Goal: Find specific page/section: Find specific page/section

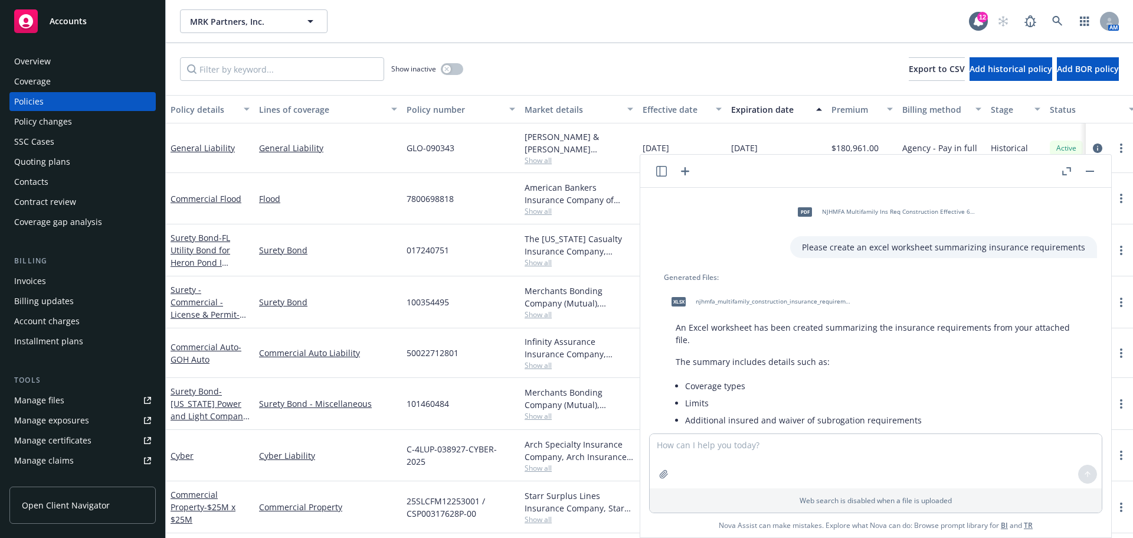
click at [283, 57] on div "Show inactive Export to CSV Add historical policy Add BOR policy" at bounding box center [649, 69] width 967 height 52
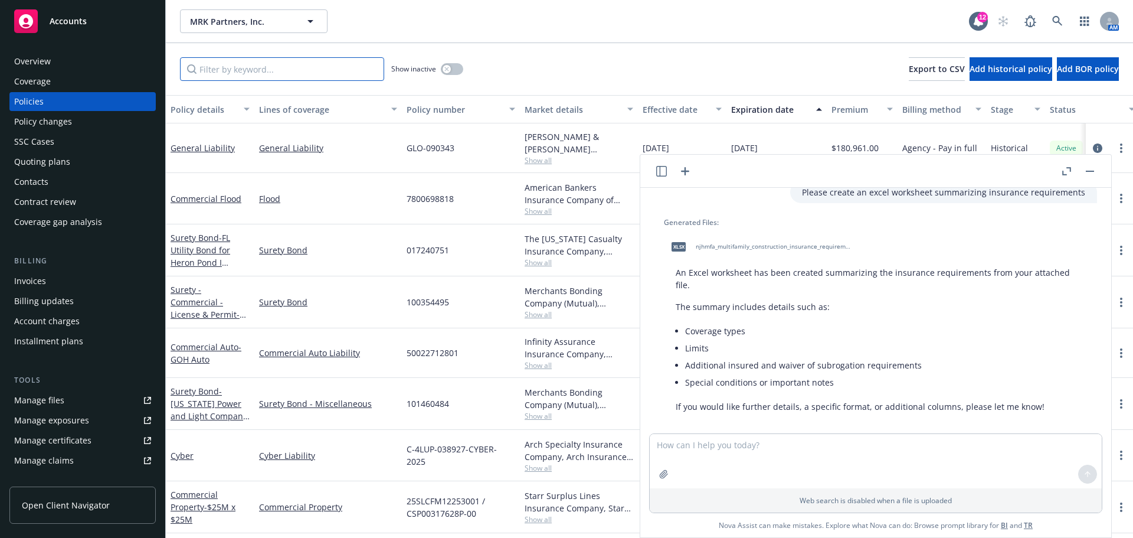
click at [278, 68] on input "Filter by keyword..." at bounding box center [282, 69] width 204 height 24
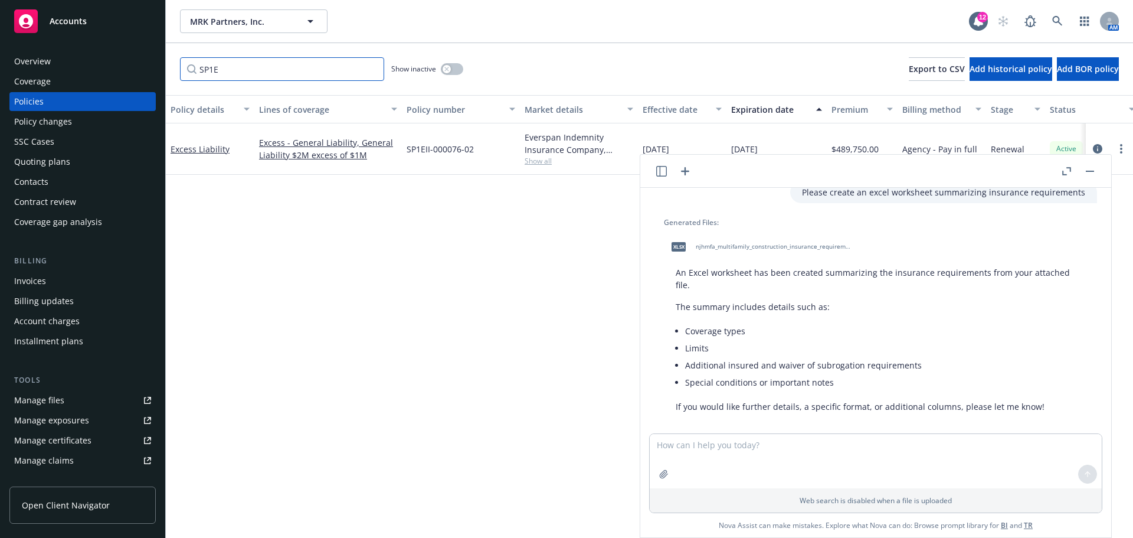
type input "SP1E"
click at [270, 74] on input "SP1E" at bounding box center [282, 69] width 204 height 24
click at [79, 52] on div "Overview Coverage Policies Policy changes SSC Cases Quoting plans Contacts Cont…" at bounding box center [82, 288] width 165 height 500
click at [74, 63] on div "Overview" at bounding box center [82, 61] width 137 height 19
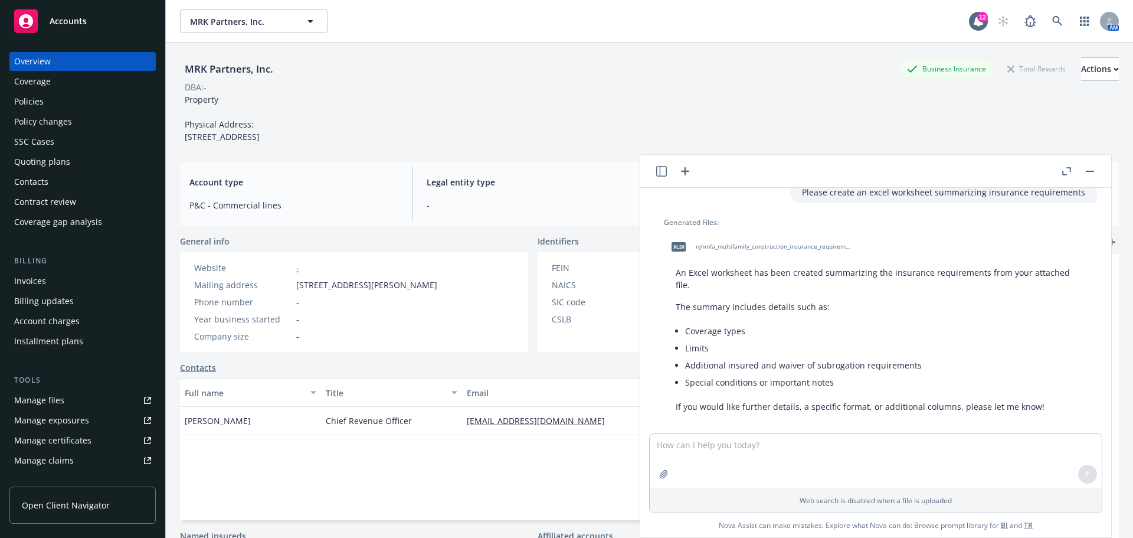
scroll to position [159, 0]
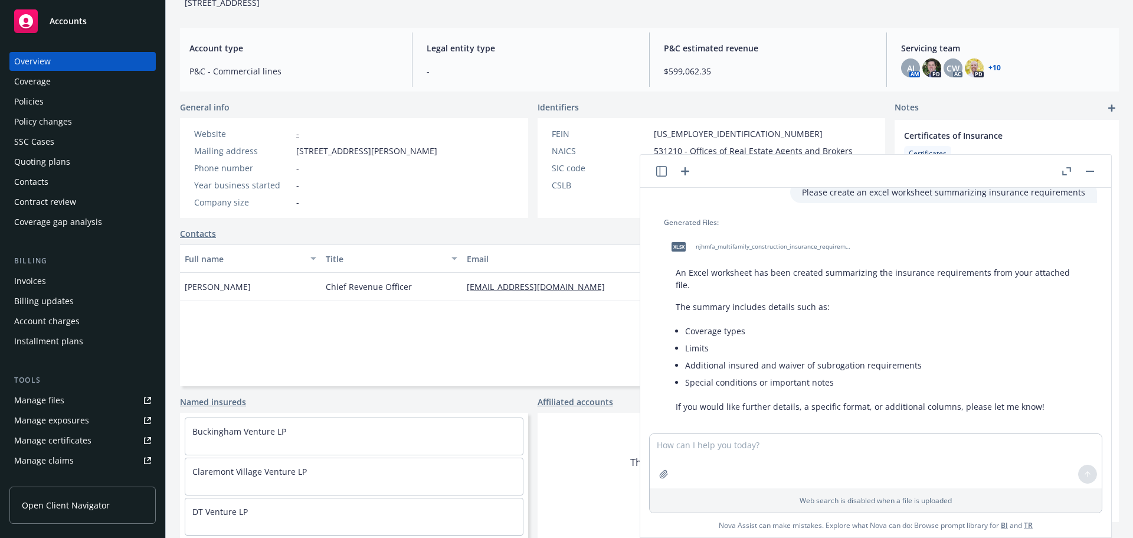
drag, startPoint x: 322, startPoint y: 146, endPoint x: 292, endPoint y: 138, distance: 31.2
click at [292, 145] on div "Mailing address [STREET_ADDRESS][PERSON_NAME]" at bounding box center [315, 151] width 253 height 12
copy div "[STREET_ADDRESS][PERSON_NAME]"
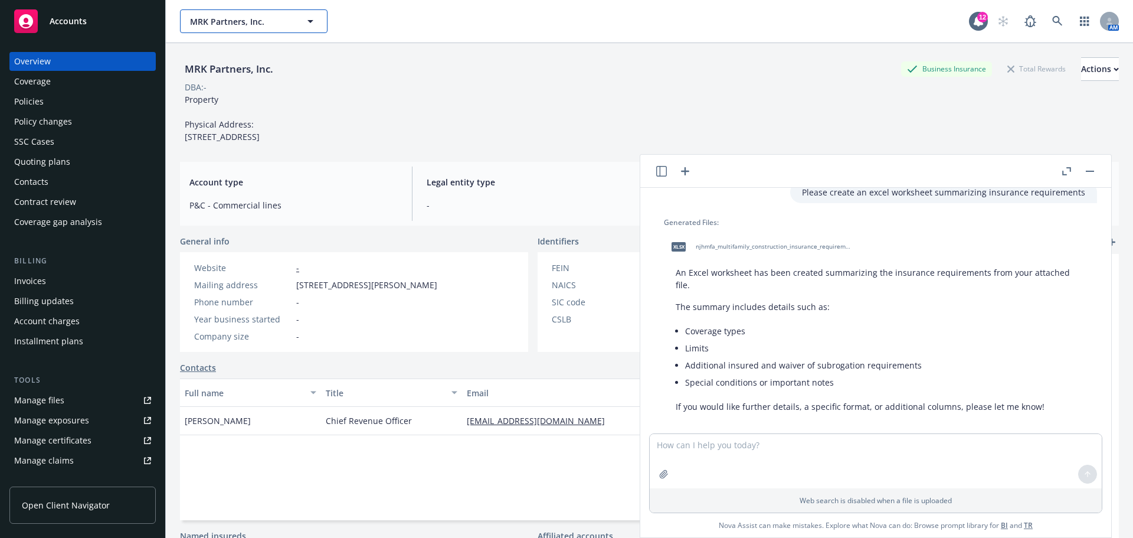
click at [270, 18] on span "MRK Partners, Inc." at bounding box center [241, 21] width 102 height 12
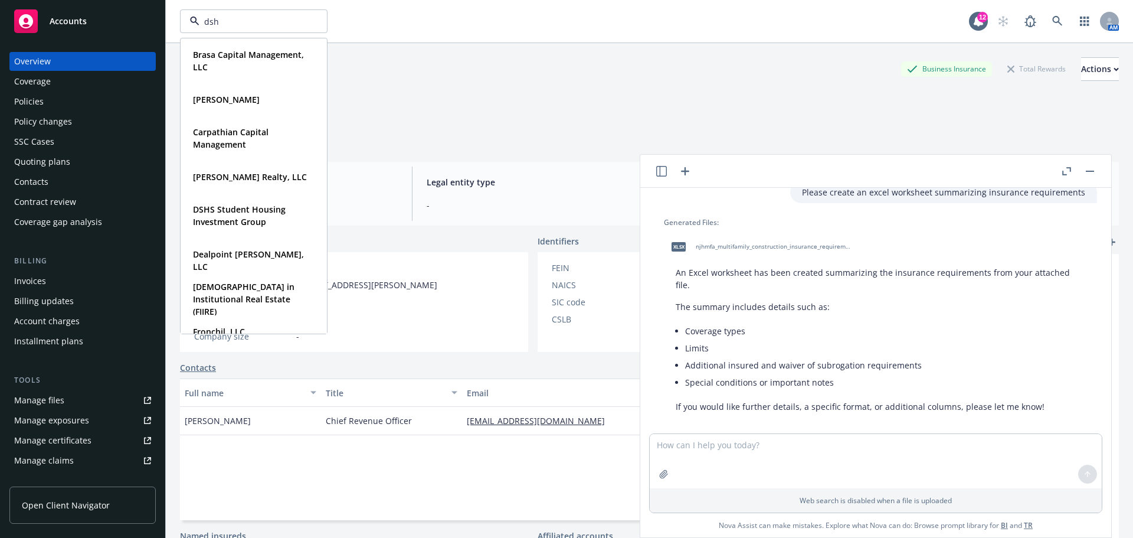
type input "dshs"
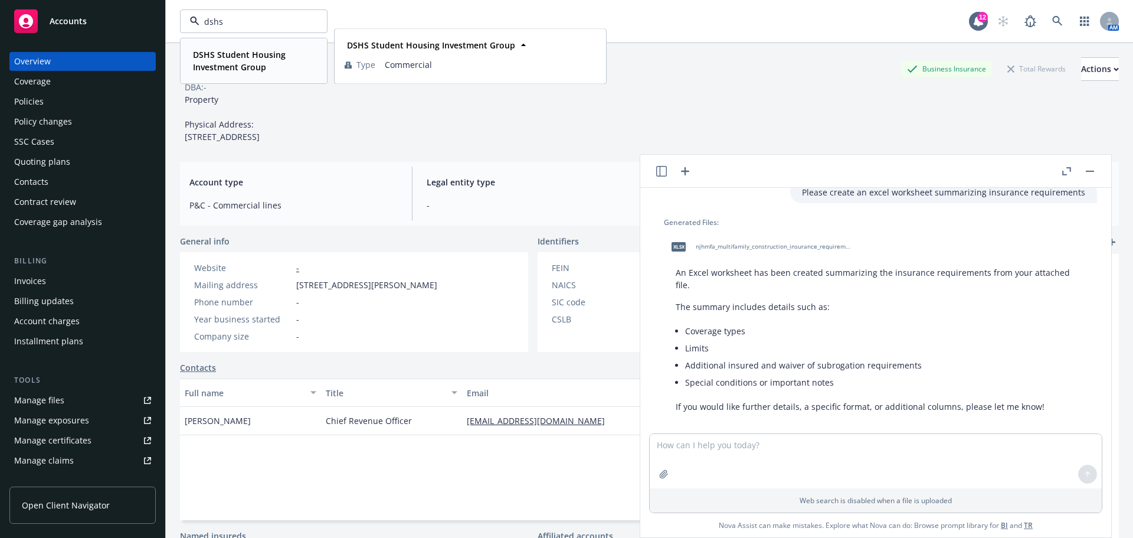
click at [221, 65] on strong "DSHS Student Housing Investment Group" at bounding box center [239, 61] width 93 height 24
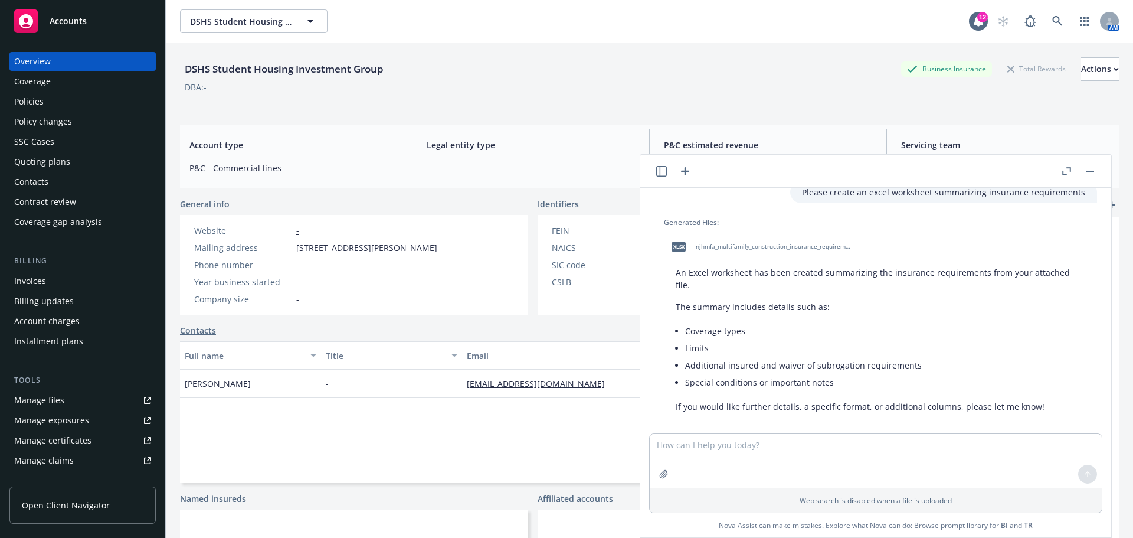
click at [47, 106] on div "Policies" at bounding box center [82, 101] width 137 height 19
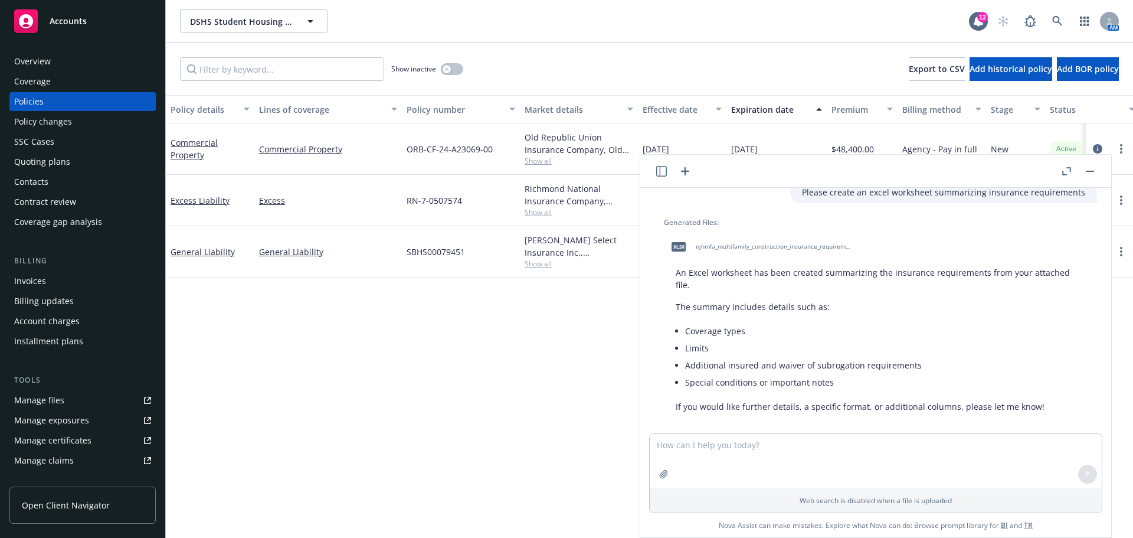
click at [421, 407] on div "Policy details Lines of coverage Policy number Market details Effective date Ex…" at bounding box center [649, 316] width 967 height 443
click at [545, 211] on span "Show all" at bounding box center [579, 212] width 109 height 10
click at [542, 159] on span "Show all" at bounding box center [579, 161] width 109 height 10
click at [421, 442] on div "Policy details Lines of coverage Policy number Market details Effective date Ex…" at bounding box center [649, 316] width 967 height 443
click at [542, 266] on span "Show all" at bounding box center [579, 264] width 109 height 10
